Goal: Task Accomplishment & Management: Manage account settings

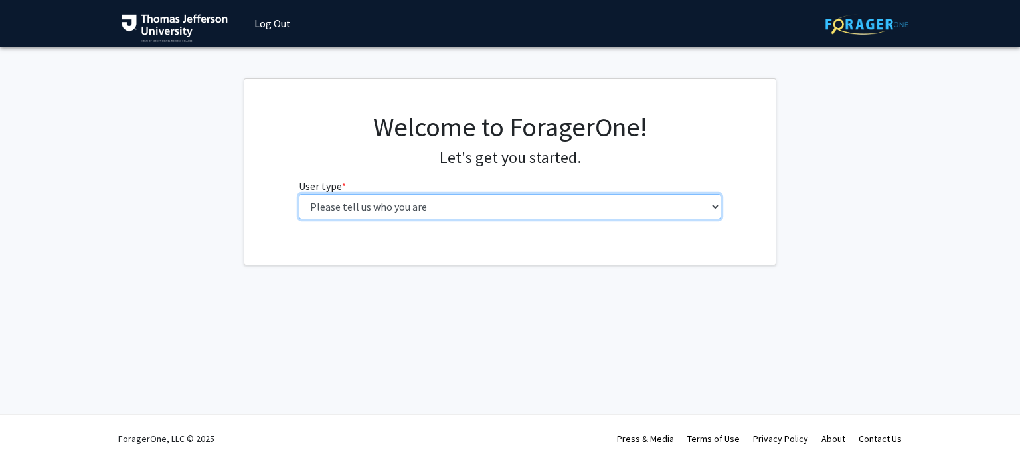
click at [508, 209] on select "Please tell us who you are Undergraduate Student Master's Student Doctoral Cand…" at bounding box center [510, 206] width 423 height 25
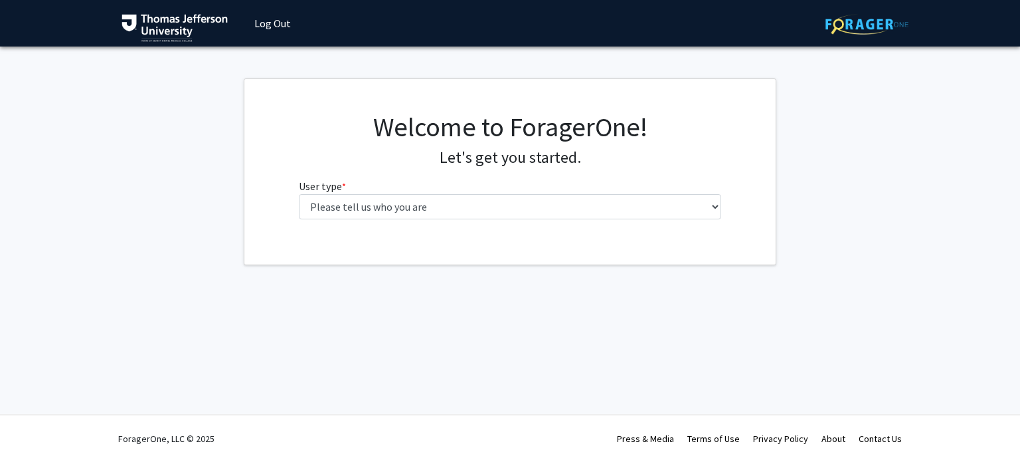
click at [1008, 424] on div "ForagerOne, LLC © 2025 Press & Media Terms of Use Privacy Policy About Contact …" at bounding box center [510, 438] width 1020 height 48
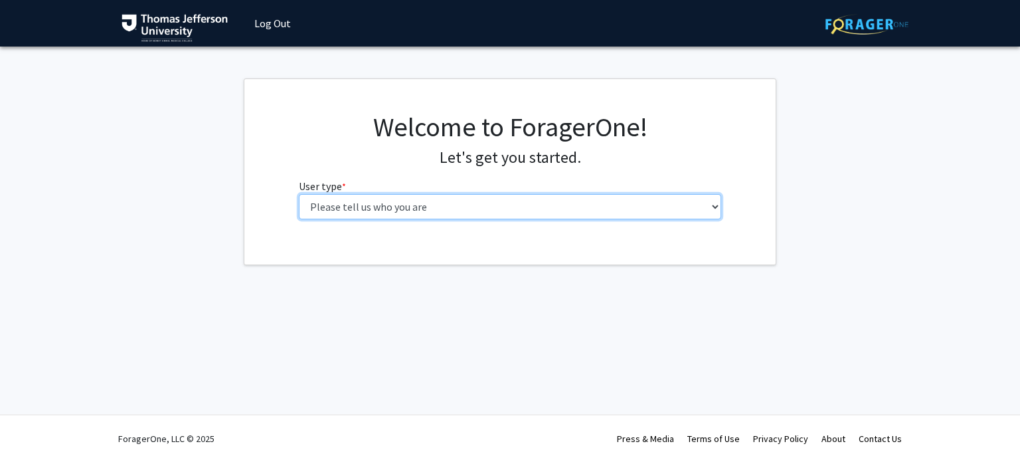
click at [439, 209] on select "Please tell us who you are Undergraduate Student Master's Student Doctoral Cand…" at bounding box center [510, 206] width 423 height 25
select select "3: doc"
click at [299, 194] on select "Please tell us who you are Undergraduate Student Master's Student Doctoral Cand…" at bounding box center [510, 206] width 423 height 25
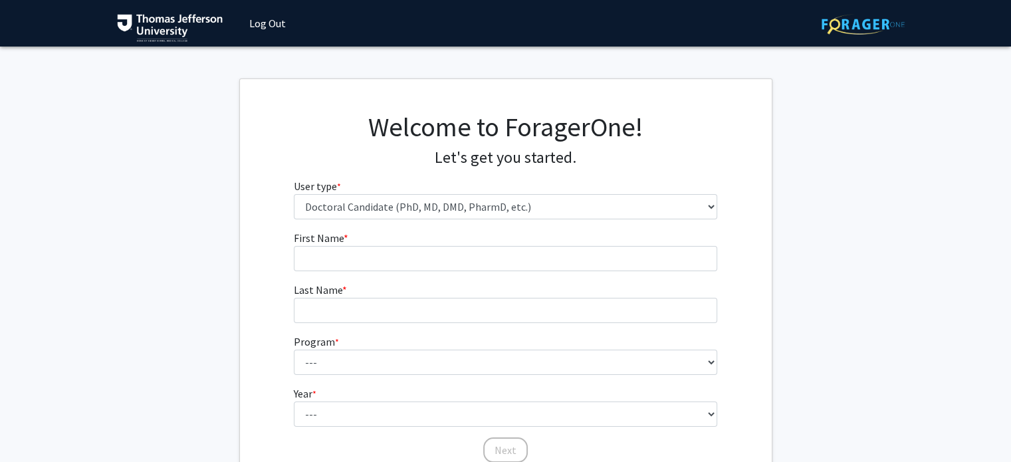
click at [458, 276] on form "First Name * required Last Name * required Program * required --- Accelerated 3…" at bounding box center [505, 340] width 423 height 221
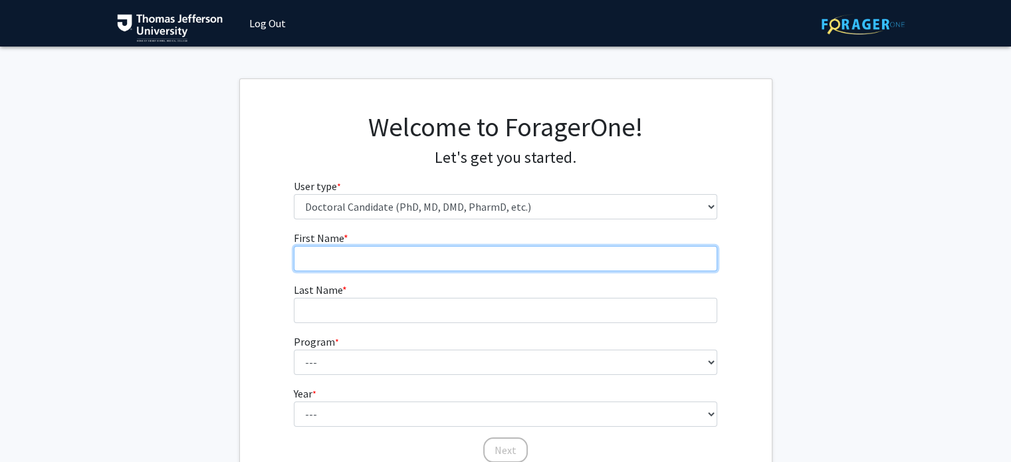
click at [462, 270] on input "First Name * required" at bounding box center [505, 258] width 423 height 25
click at [388, 262] on input "First Name * required" at bounding box center [505, 258] width 423 height 25
type input "Mateja"
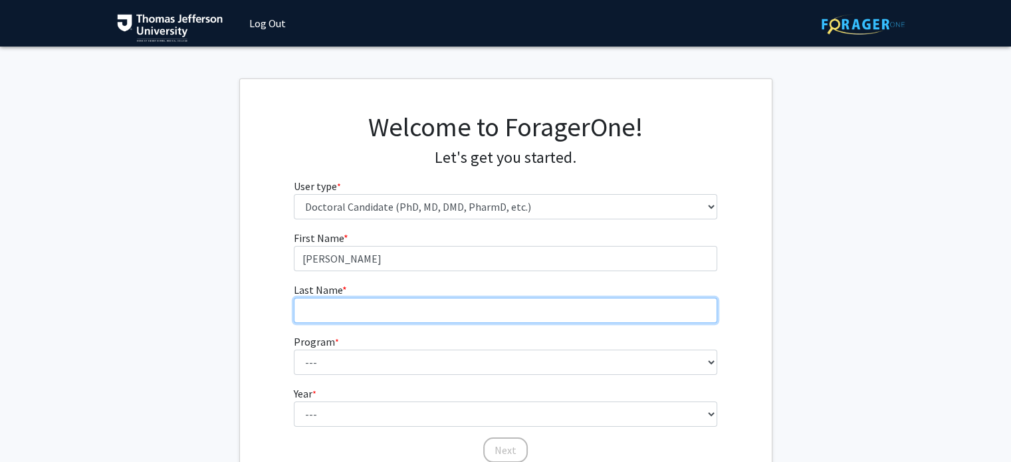
type input "Stefanovic"
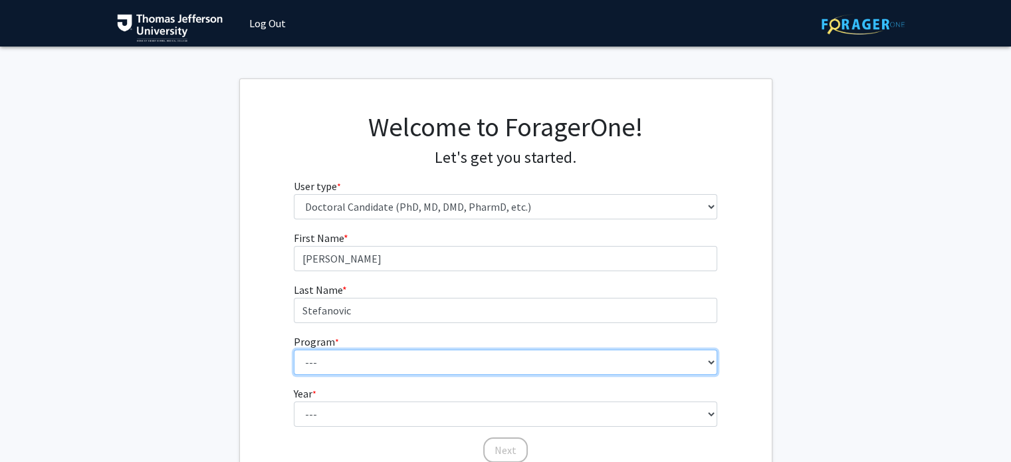
click at [392, 357] on select "--- Accelerated 3+3 BS in Health Sciences/Doctor of Occupational Therapy Accele…" at bounding box center [505, 361] width 423 height 25
click at [532, 369] on select "--- Accelerated 3+3 BS in Health Sciences/Doctor of Occupational Therapy Accele…" at bounding box center [505, 361] width 423 height 25
select select "35: 815"
click at [294, 349] on select "--- Accelerated 3+3 BS in Health Sciences/Doctor of Occupational Therapy Accele…" at bounding box center [505, 361] width 423 height 25
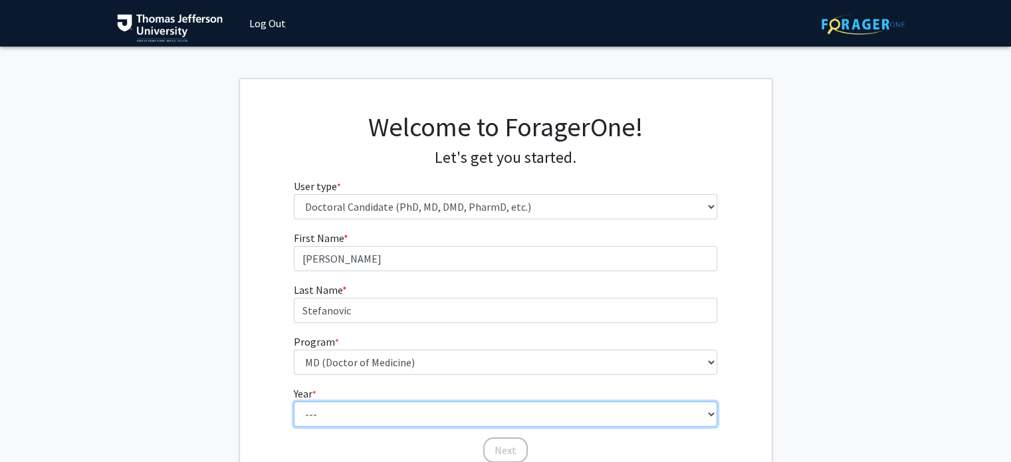
click at [339, 414] on select "--- First Year Second Year Third Year Fourth Year Fifth Year Sixth Year Seventh…" at bounding box center [505, 413] width 423 height 25
select select "1: first_year"
click at [294, 401] on select "--- First Year Second Year Third Year Fourth Year Fifth Year Sixth Year Seventh…" at bounding box center [505, 413] width 423 height 25
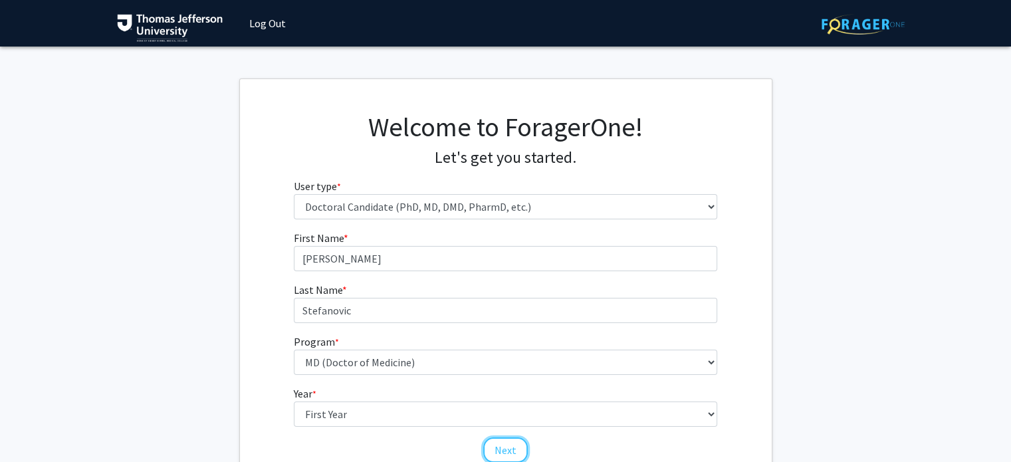
click at [500, 440] on button "Next" at bounding box center [505, 449] width 45 height 25
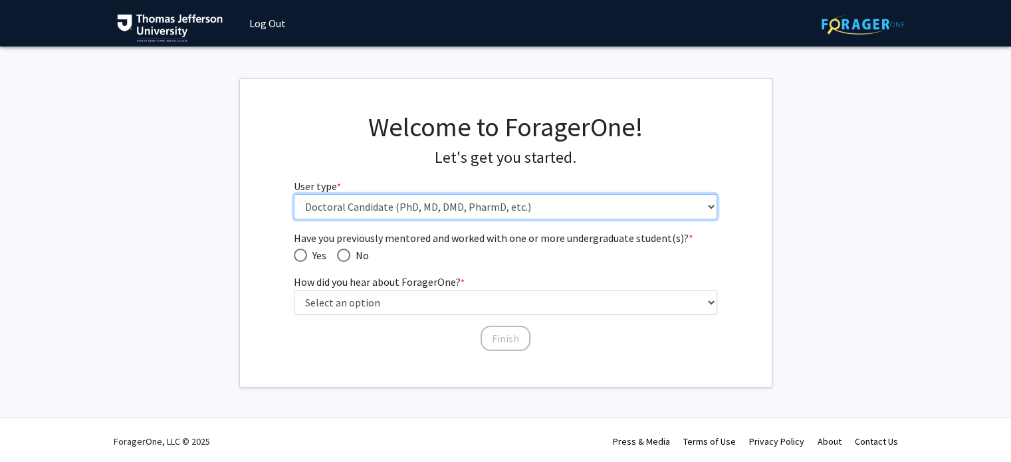
click at [423, 195] on select "Please tell us who you are Undergraduate Student Master's Student Doctoral Cand…" at bounding box center [505, 206] width 423 height 25
click at [294, 194] on select "Please tell us who you are Undergraduate Student Master's Student Doctoral Cand…" at bounding box center [505, 206] width 423 height 25
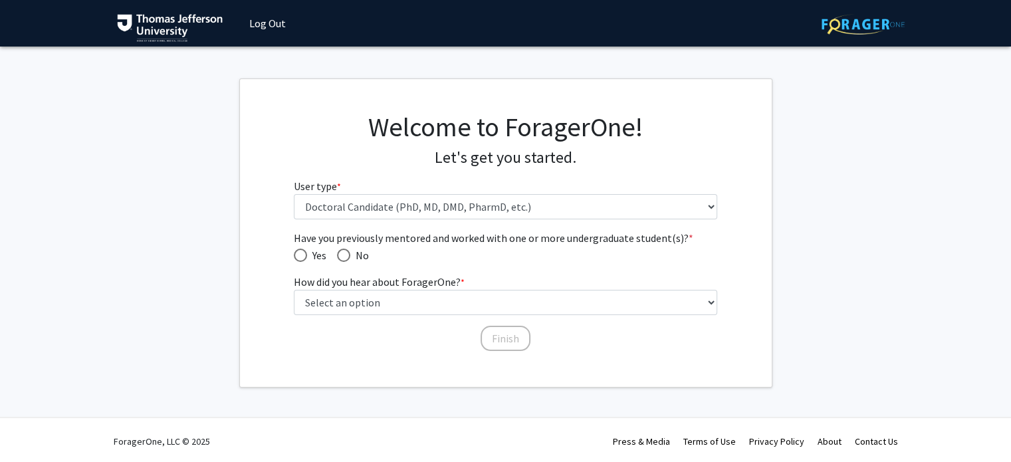
click at [303, 254] on span "Have you previously mentored and worked with one or more undergraduate student(…" at bounding box center [300, 254] width 13 height 13
click at [303, 254] on input "Yes" at bounding box center [300, 254] width 13 height 13
radio input "true"
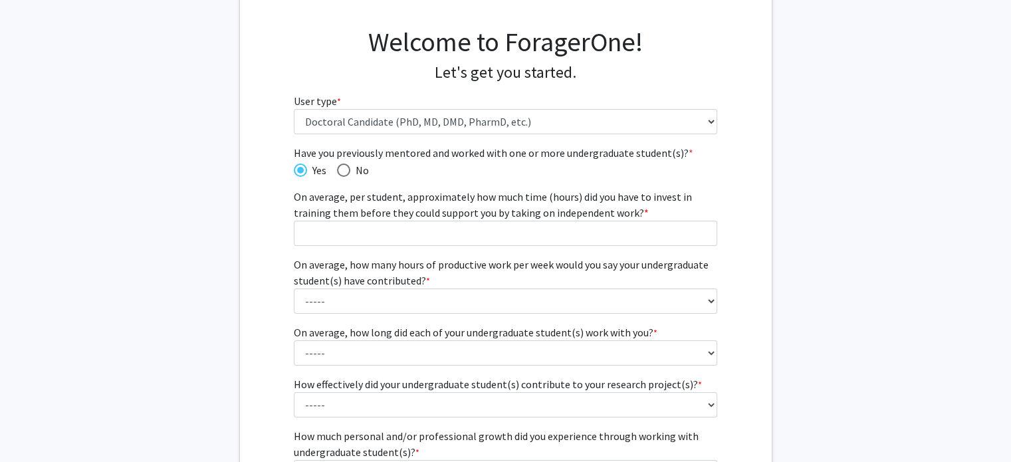
scroll to position [110, 0]
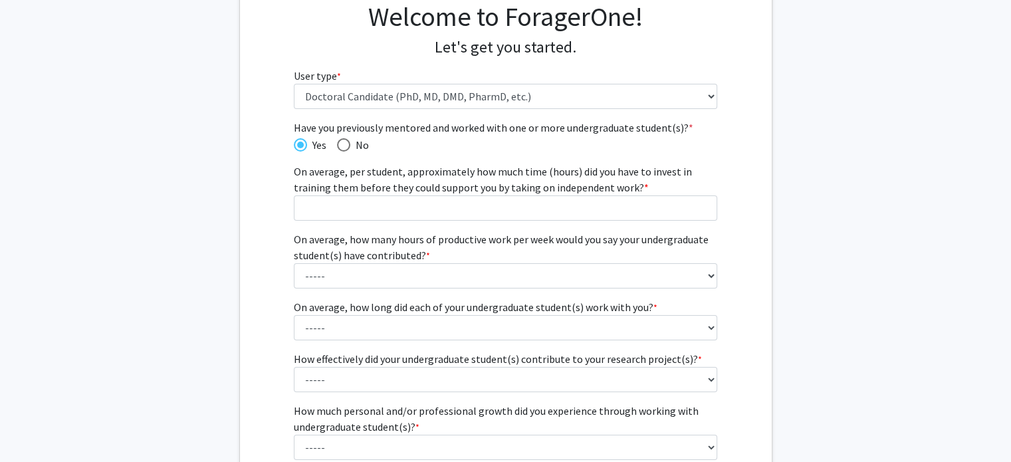
click at [351, 132] on span "Have you previously mentored and worked with one or more undergraduate student(…" at bounding box center [505, 128] width 423 height 16
click at [345, 138] on span "Have you previously mentored and worked with one or more undergraduate student(…" at bounding box center [343, 144] width 13 height 13
click at [345, 138] on input "No" at bounding box center [343, 144] width 13 height 13
radio input "true"
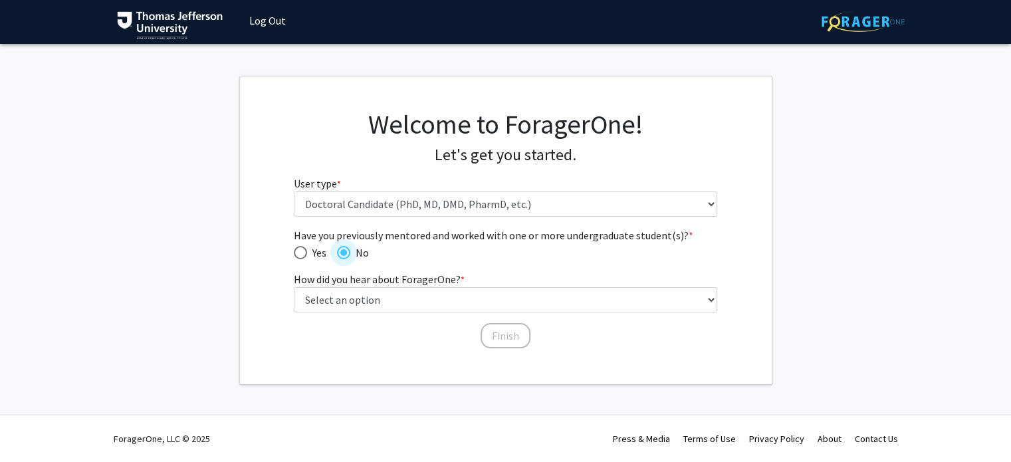
scroll to position [1, 0]
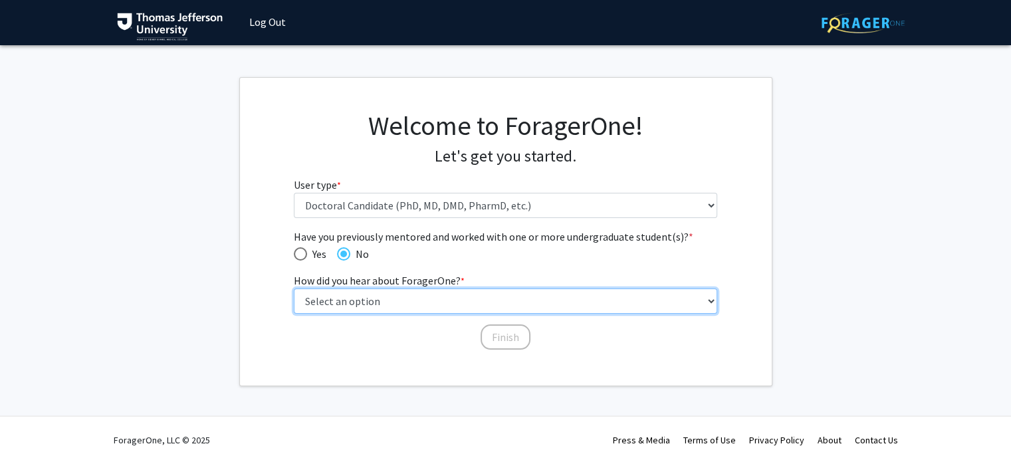
click at [363, 300] on select "Select an option Peer/student recommendation Faculty/staff recommendation Unive…" at bounding box center [505, 300] width 423 height 25
click at [294, 288] on select "Select an option Peer/student recommendation Faculty/staff recommendation Unive…" at bounding box center [505, 300] width 423 height 25
click at [466, 306] on select "Select an option Peer/student recommendation Faculty/staff recommendation Unive…" at bounding box center [505, 300] width 423 height 25
select select "2: faculty_recommendation"
click at [294, 288] on select "Select an option Peer/student recommendation Faculty/staff recommendation Unive…" at bounding box center [505, 300] width 423 height 25
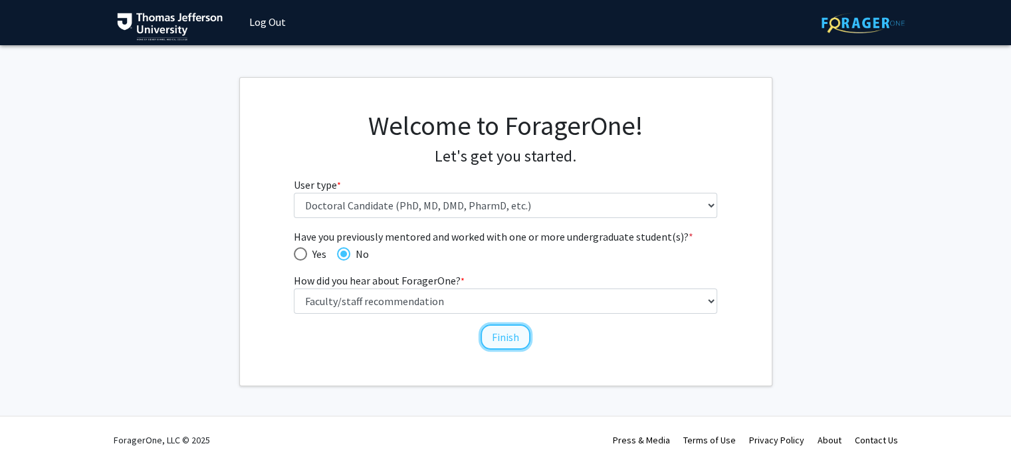
click at [486, 336] on button "Finish" at bounding box center [505, 336] width 50 height 25
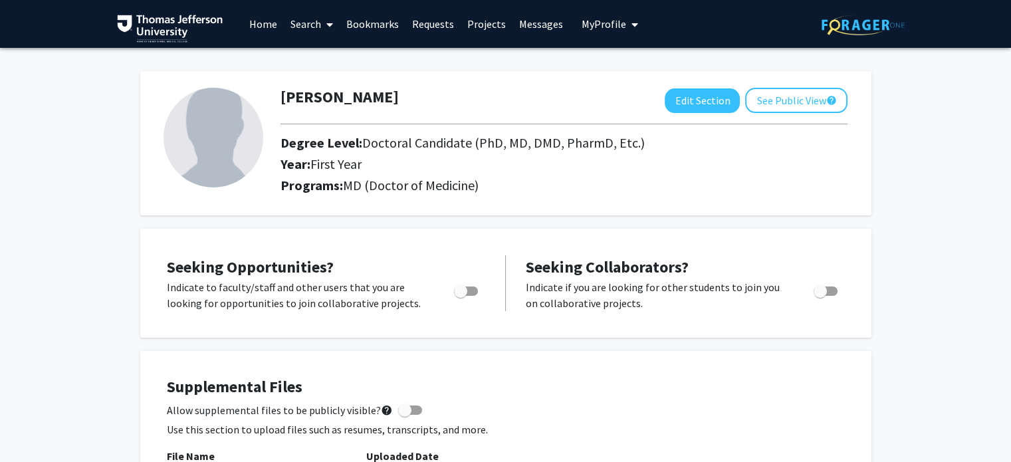
click at [484, 286] on div "Toggle" at bounding box center [466, 289] width 37 height 20
click at [464, 287] on span "Toggle" at bounding box center [460, 290] width 13 height 13
click at [460, 296] on input "Are you actively seeking opportunities?" at bounding box center [460, 296] width 1 height 1
checkbox input "true"
click at [826, 289] on span "Toggle" at bounding box center [819, 290] width 13 height 13
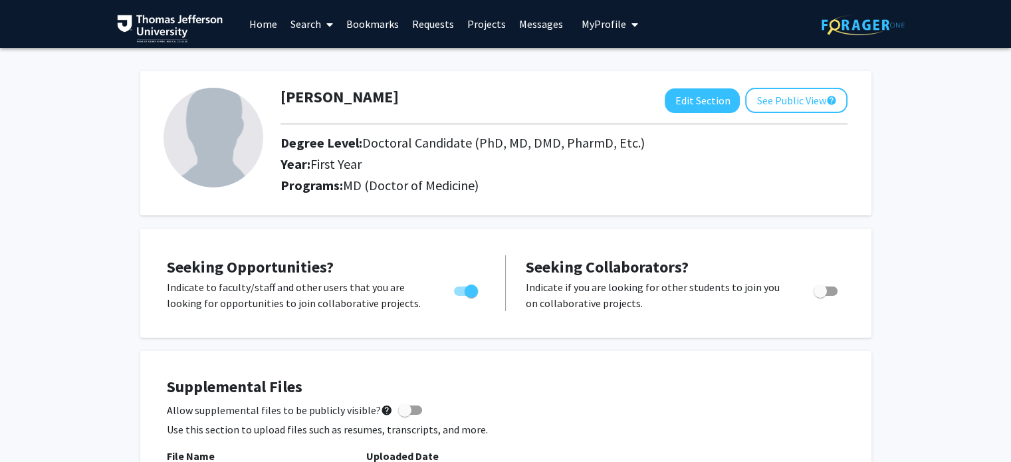
click at [820, 296] on input "Would you like to receive other student requests to work with you?" at bounding box center [819, 296] width 1 height 1
checkbox input "true"
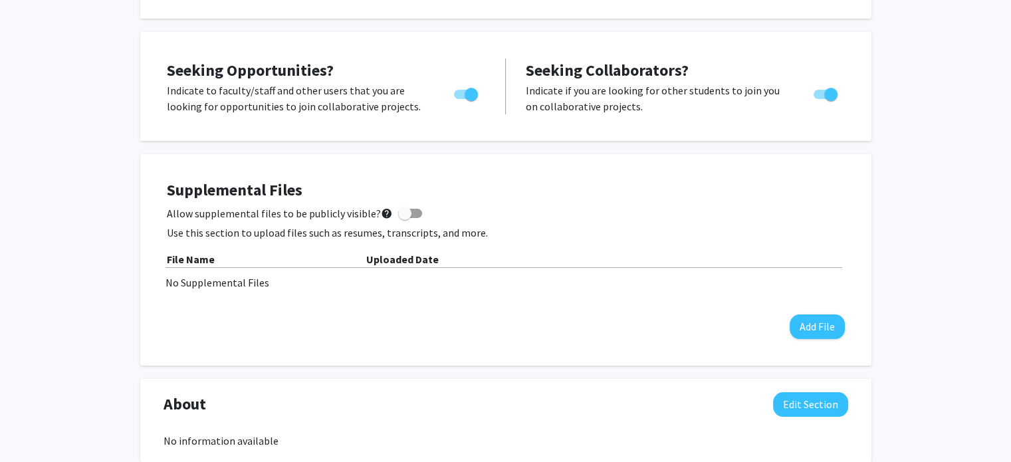
scroll to position [221, 0]
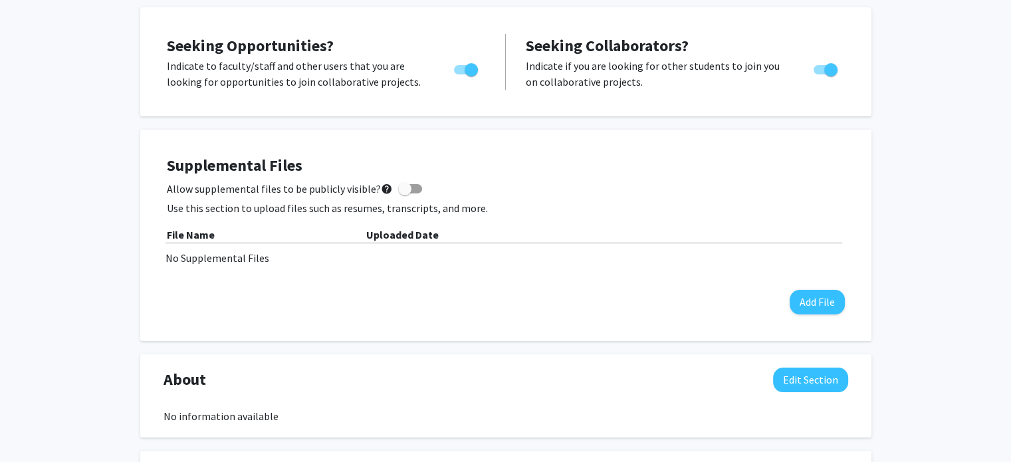
click at [407, 178] on div "Supplemental Files Allow supplemental files to be publicly visible? help Use th…" at bounding box center [506, 235] width 678 height 158
click at [408, 188] on span at bounding box center [410, 188] width 24 height 9
click at [405, 193] on input "Allow supplemental files to be publicly visible? help" at bounding box center [404, 193] width 1 height 1
click at [409, 186] on span at bounding box center [415, 188] width 13 height 13
click at [405, 193] on input "Allow supplemental files to be publicly visible? help" at bounding box center [404, 193] width 1 height 1
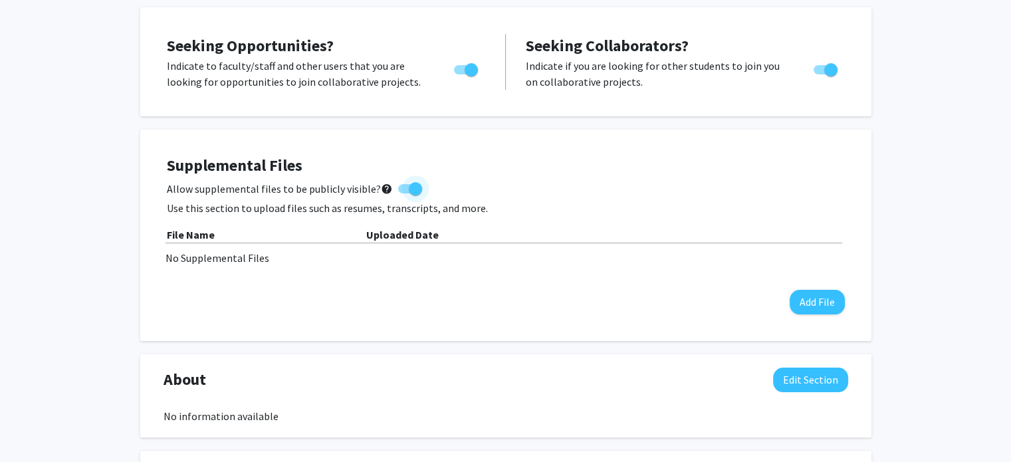
checkbox input "false"
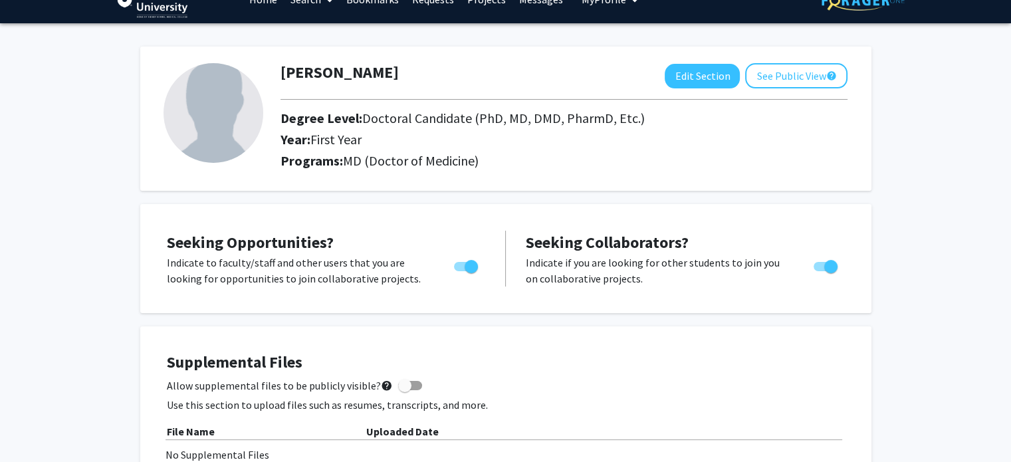
scroll to position [0, 0]
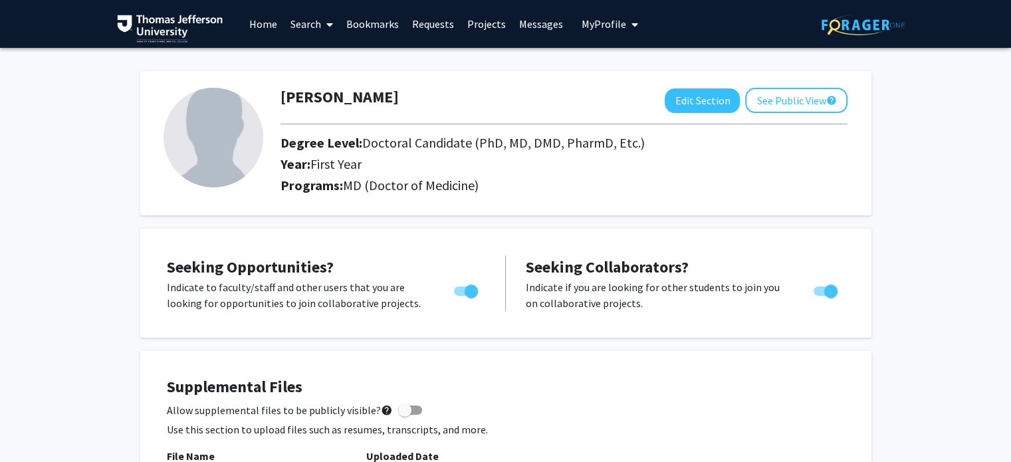
click at [581, 21] on span "My Profile" at bounding box center [603, 23] width 45 height 13
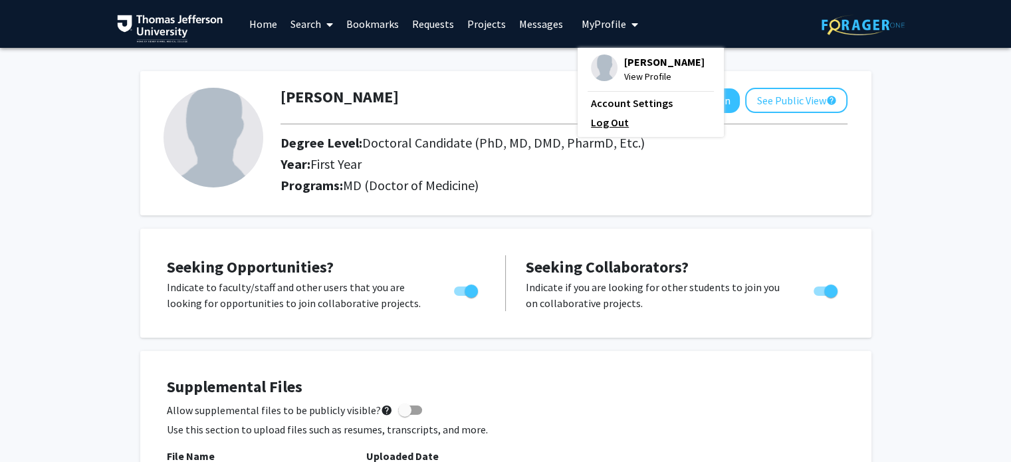
click at [615, 124] on link "Log Out" at bounding box center [651, 122] width 120 height 16
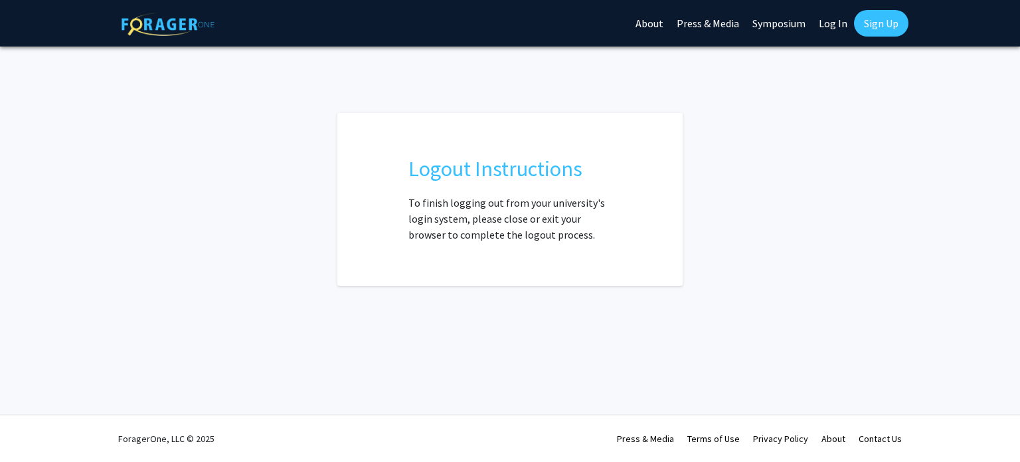
click at [830, 27] on link "Log In" at bounding box center [834, 23] width 42 height 47
select select
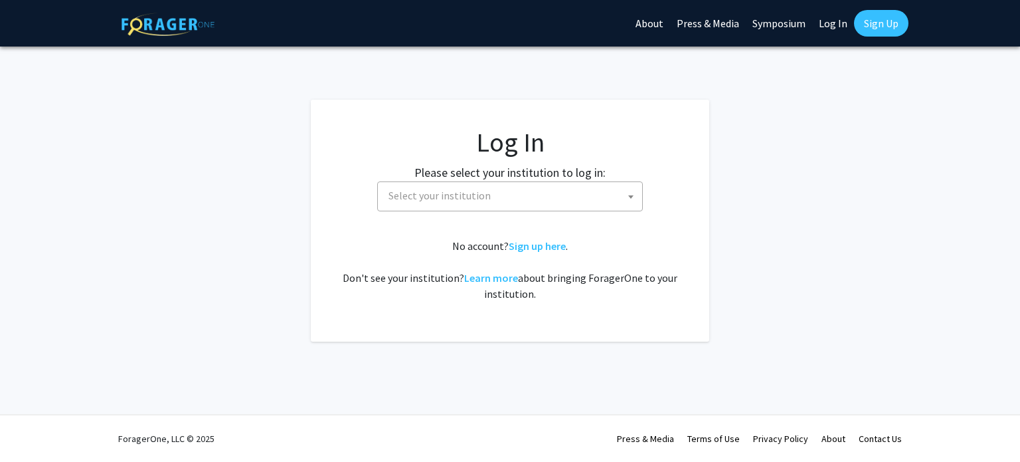
click at [458, 195] on span "Select your institution" at bounding box center [440, 195] width 102 height 13
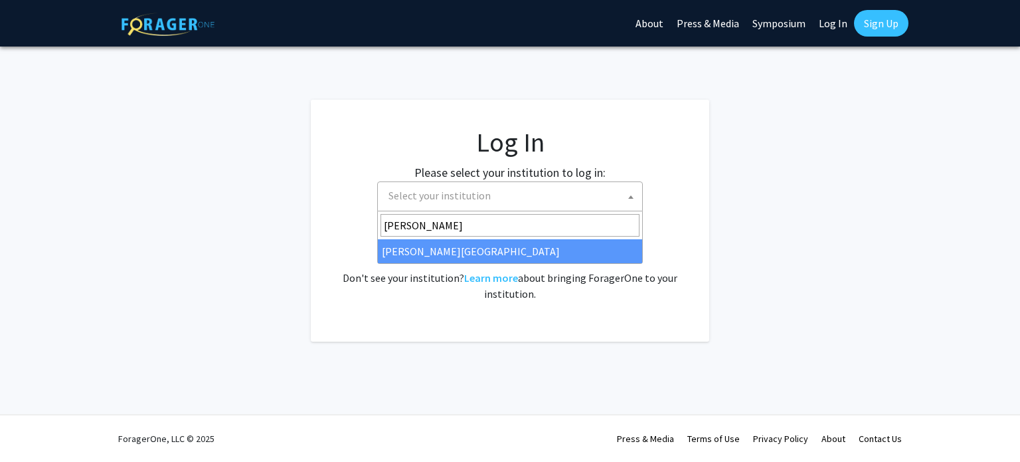
type input "[PERSON_NAME]"
select select "24"
